Goal: Task Accomplishment & Management: Manage account settings

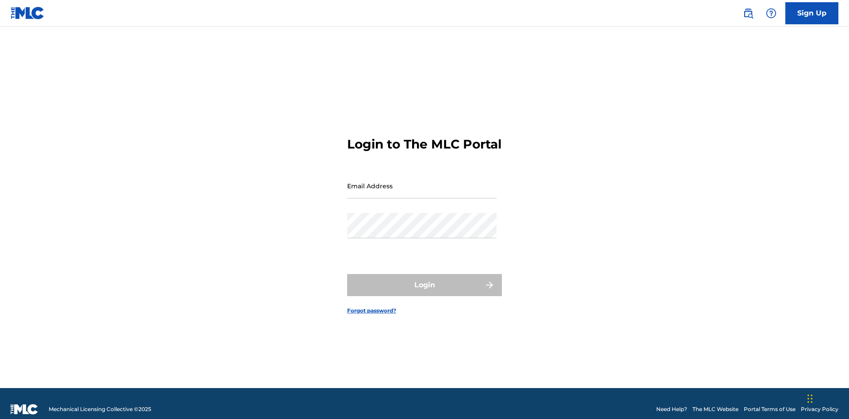
scroll to position [12, 0]
click at [422, 182] on input "Email Address" at bounding box center [422, 185] width 150 height 25
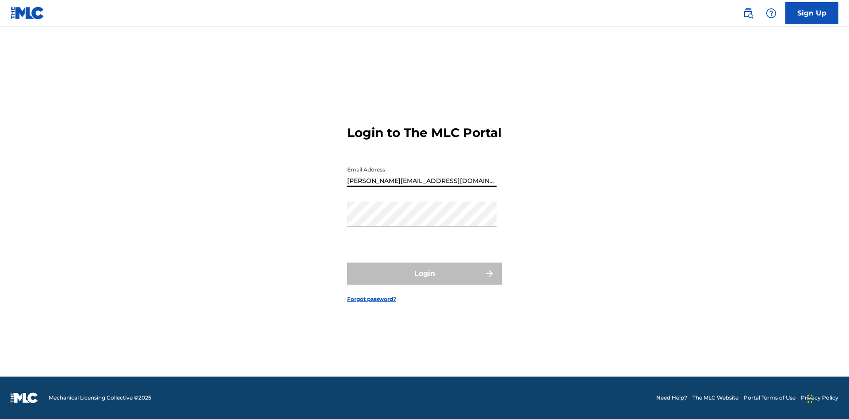
type input "Helena.Songwriter@gmail.com"
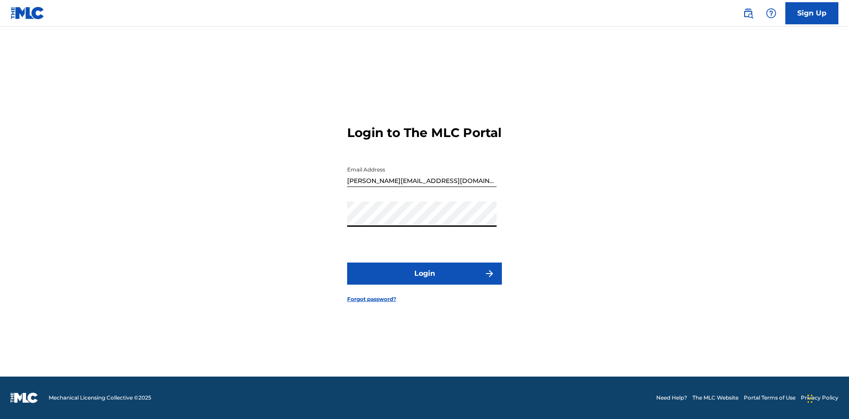
click at [425, 281] on button "Login" at bounding box center [424, 274] width 155 height 22
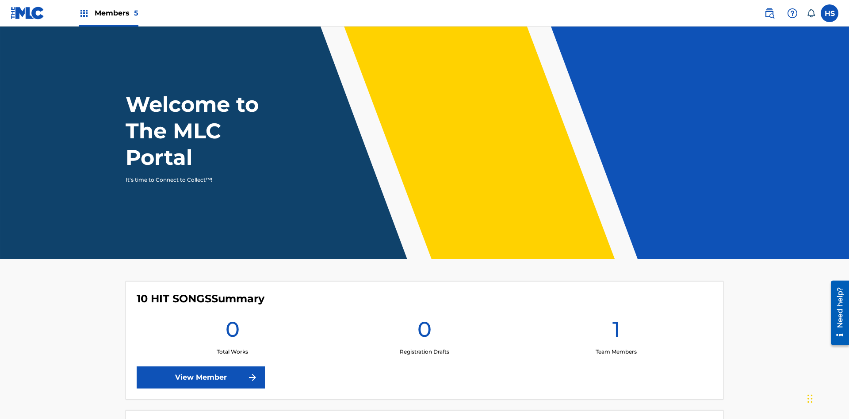
scroll to position [38, 0]
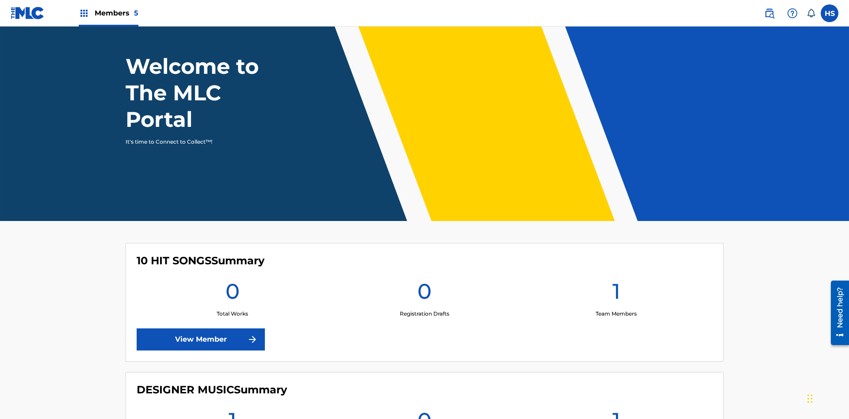
click at [108, 13] on span "Members 5" at bounding box center [117, 13] width 44 height 10
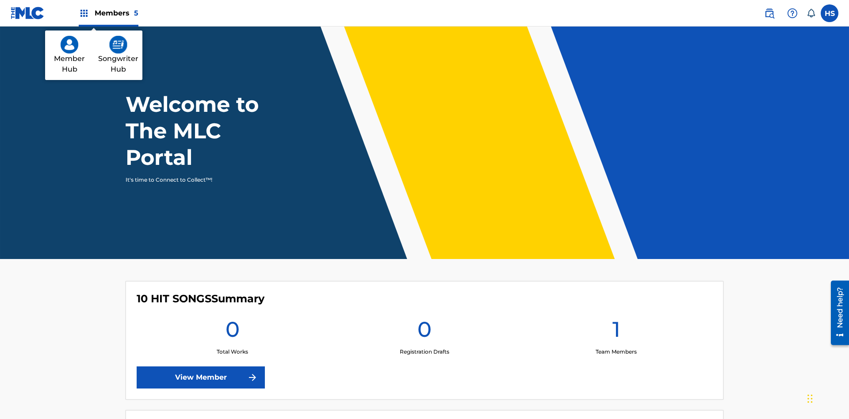
click at [118, 45] on img at bounding box center [118, 45] width 18 height 18
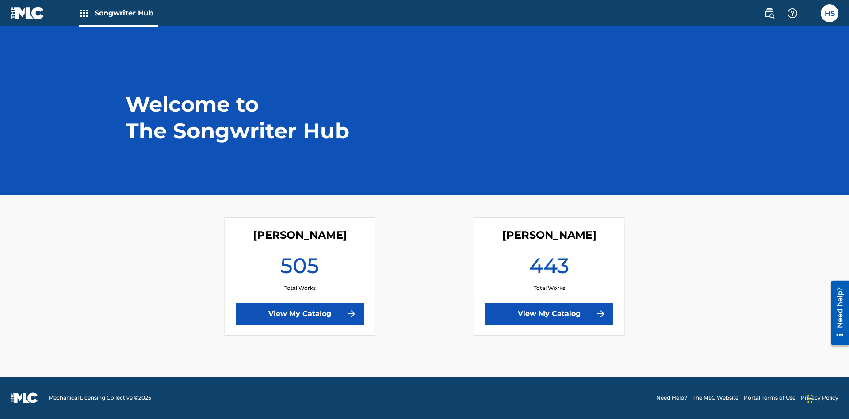
click at [300, 314] on link "View My Catalog" at bounding box center [300, 314] width 128 height 22
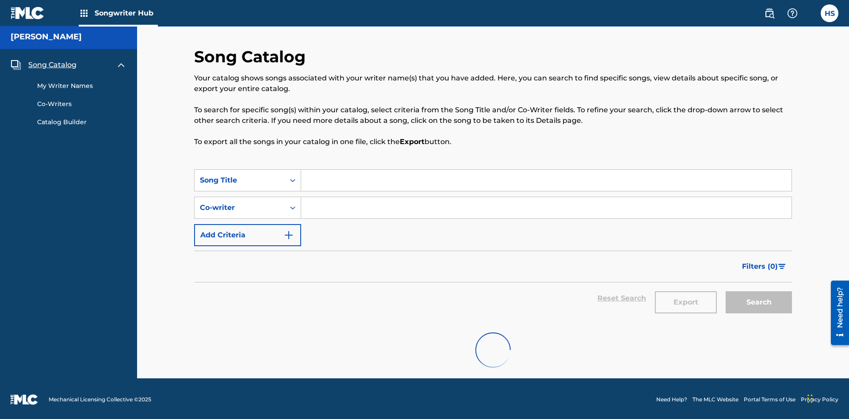
click at [52, 63] on span "Song Catalog" at bounding box center [52, 65] width 48 height 11
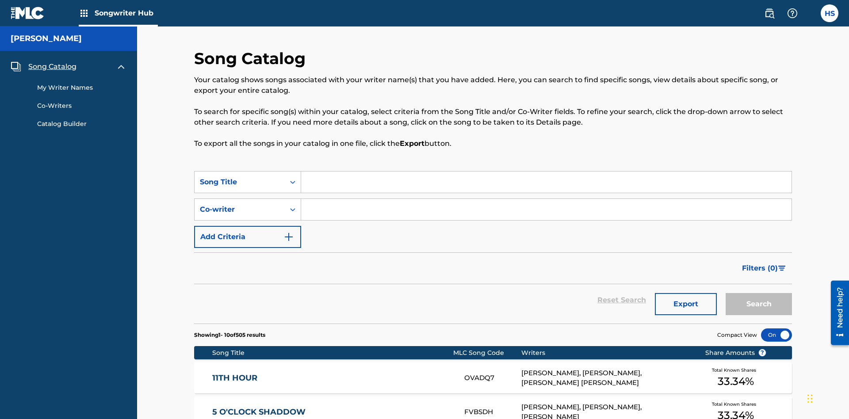
click at [82, 83] on link "My Writer Names" at bounding box center [81, 87] width 89 height 9
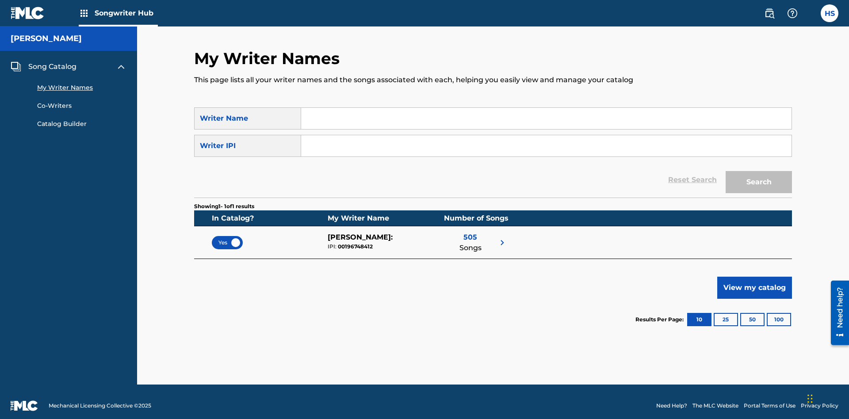
click at [546, 111] on input "Search Form" at bounding box center [546, 118] width 491 height 21
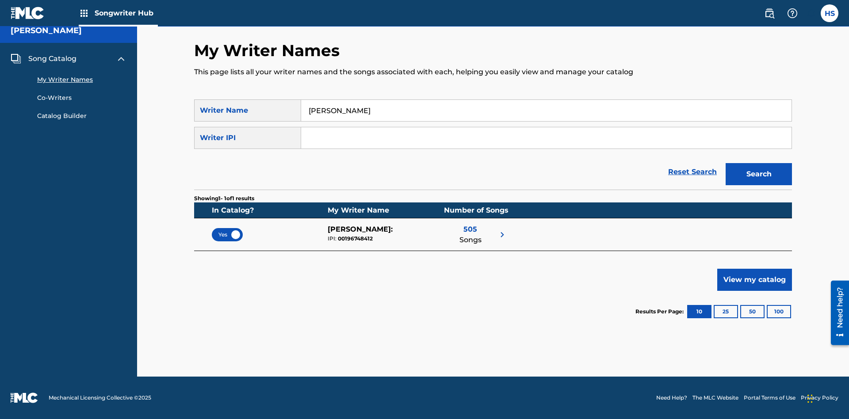
type input "NATALIE NICOLE HEMBY"
click at [546, 138] on input "Search Form" at bounding box center [546, 137] width 491 height 21
type input "00196748412"
click at [759, 174] on button "Search" at bounding box center [759, 174] width 66 height 22
click at [227, 234] on span "Yes" at bounding box center [228, 235] width 18 height 8
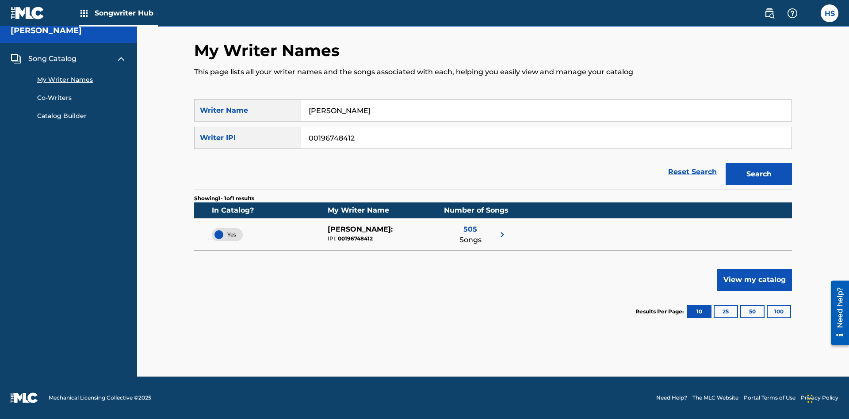
click at [52, 59] on span "Song Catalog" at bounding box center [52, 59] width 48 height 11
